Goal: Task Accomplishment & Management: Use online tool/utility

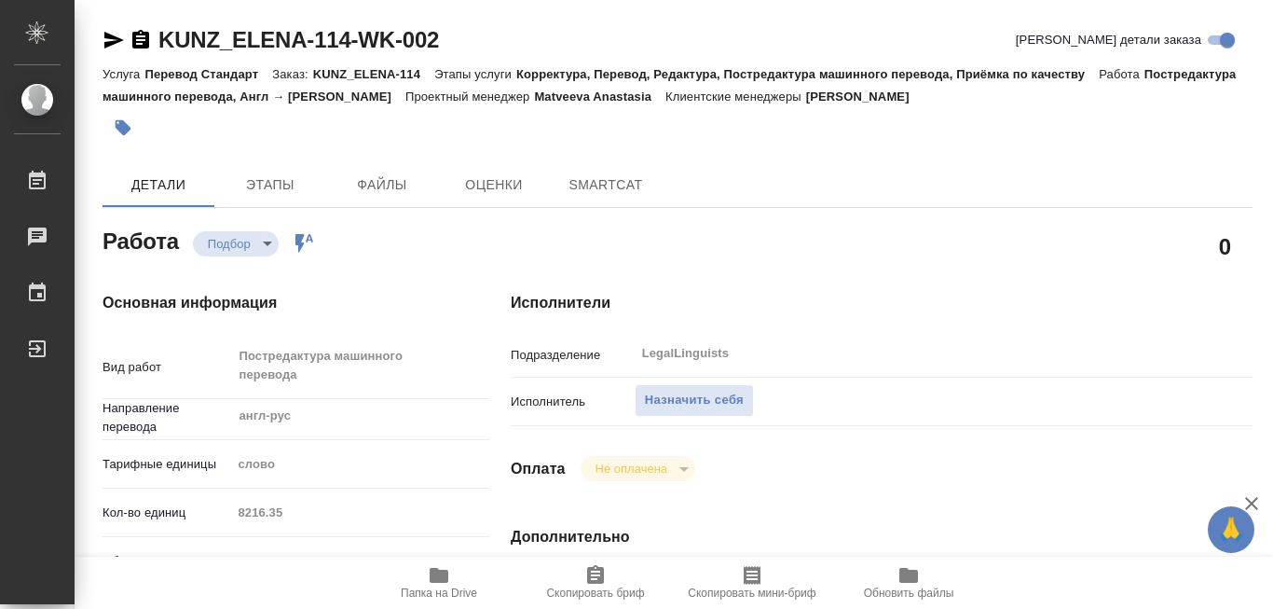
type textarea "x"
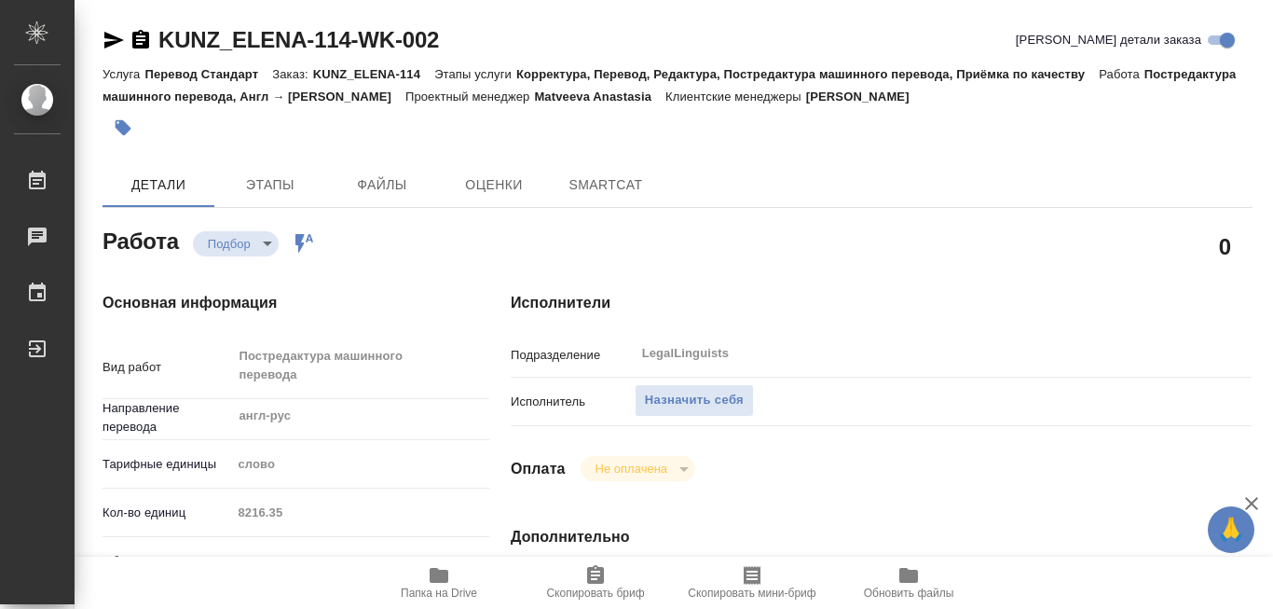
type textarea "x"
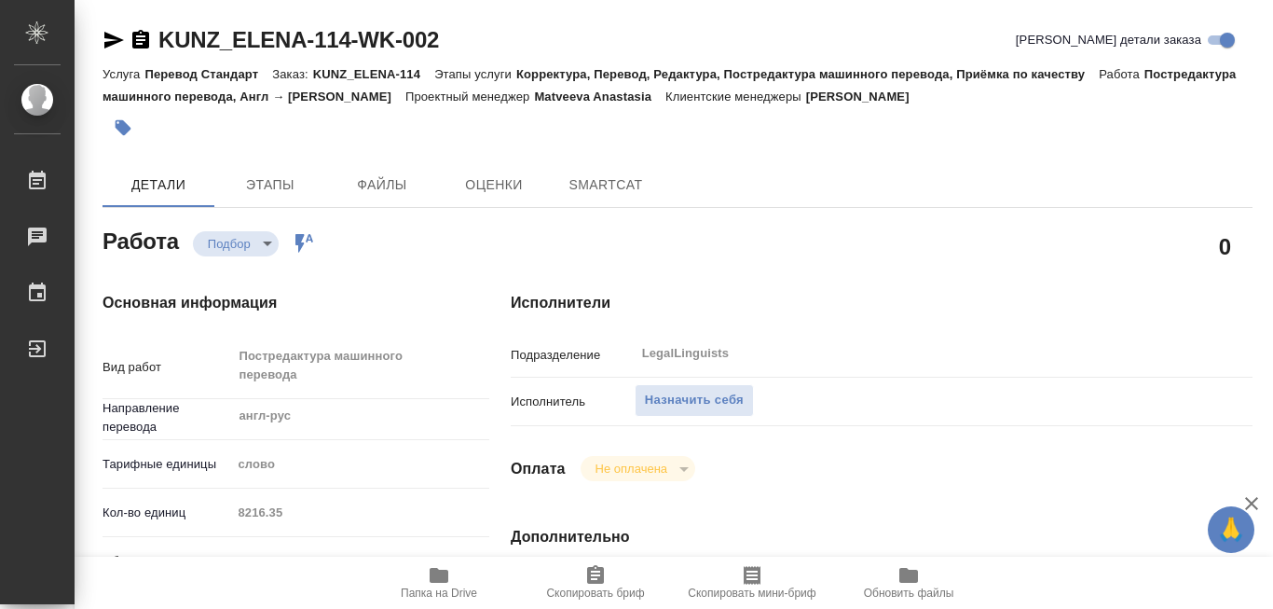
type textarea "x"
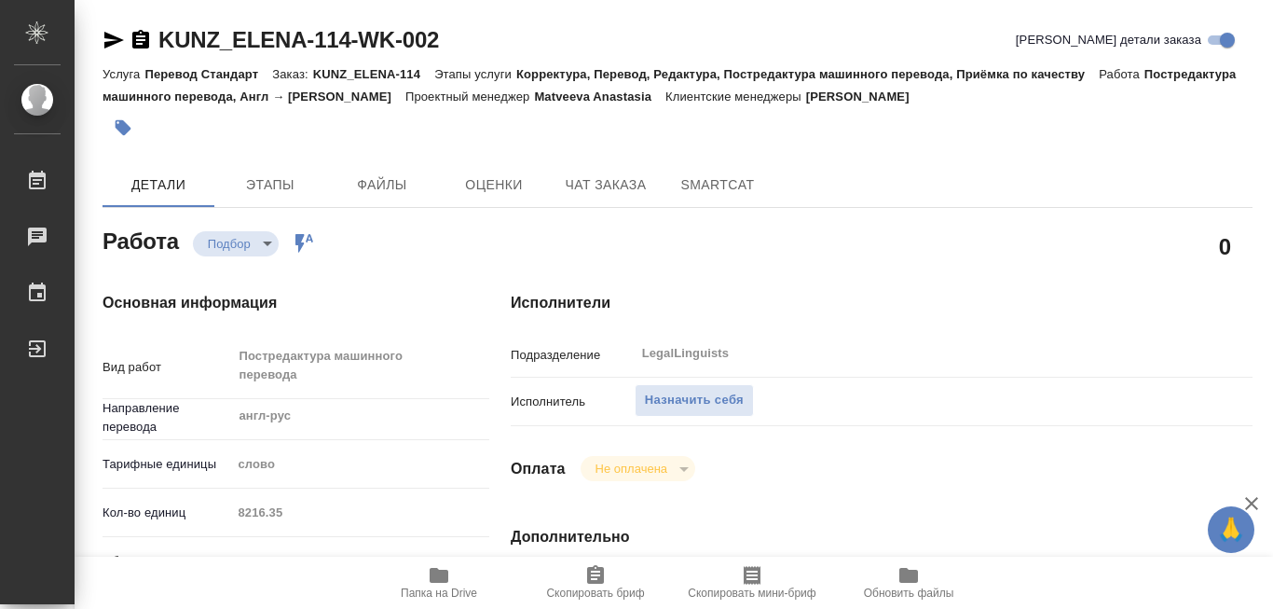
type textarea "x"
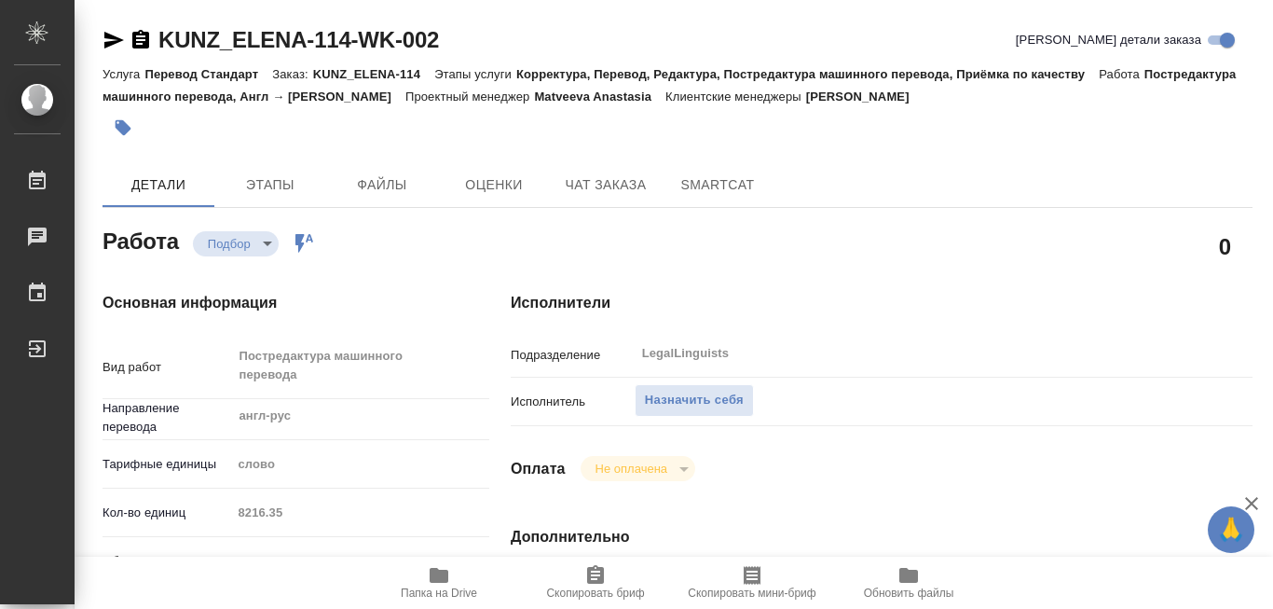
type textarea "x"
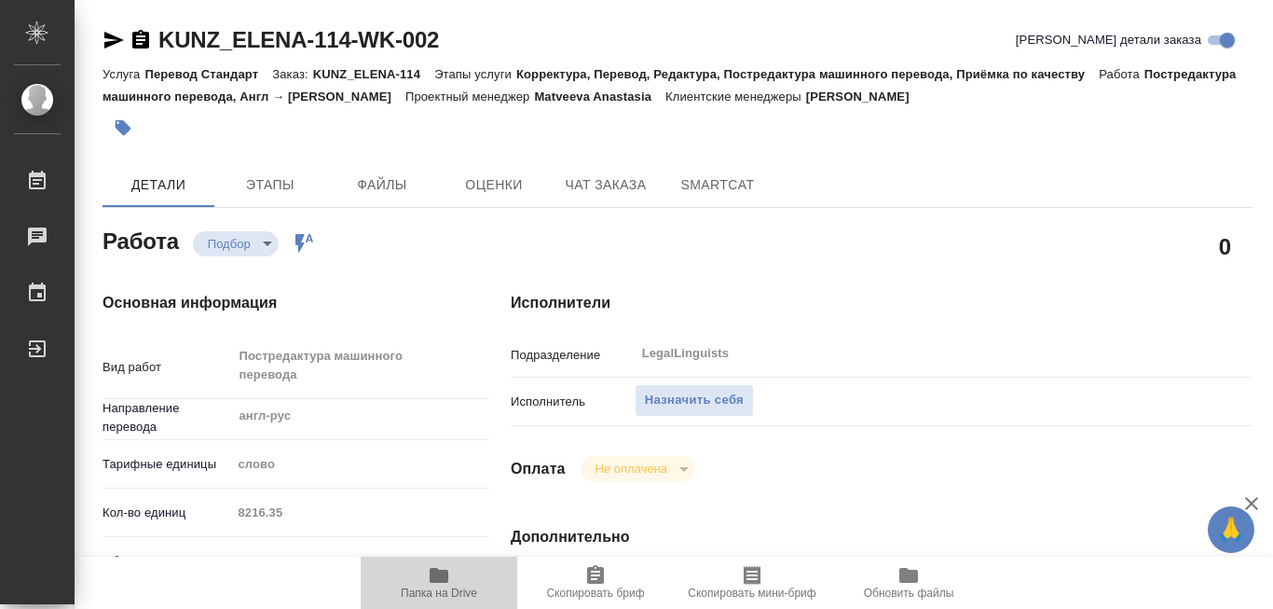
click at [442, 581] on icon "button" at bounding box center [439, 575] width 19 height 15
